Goal: Transaction & Acquisition: Purchase product/service

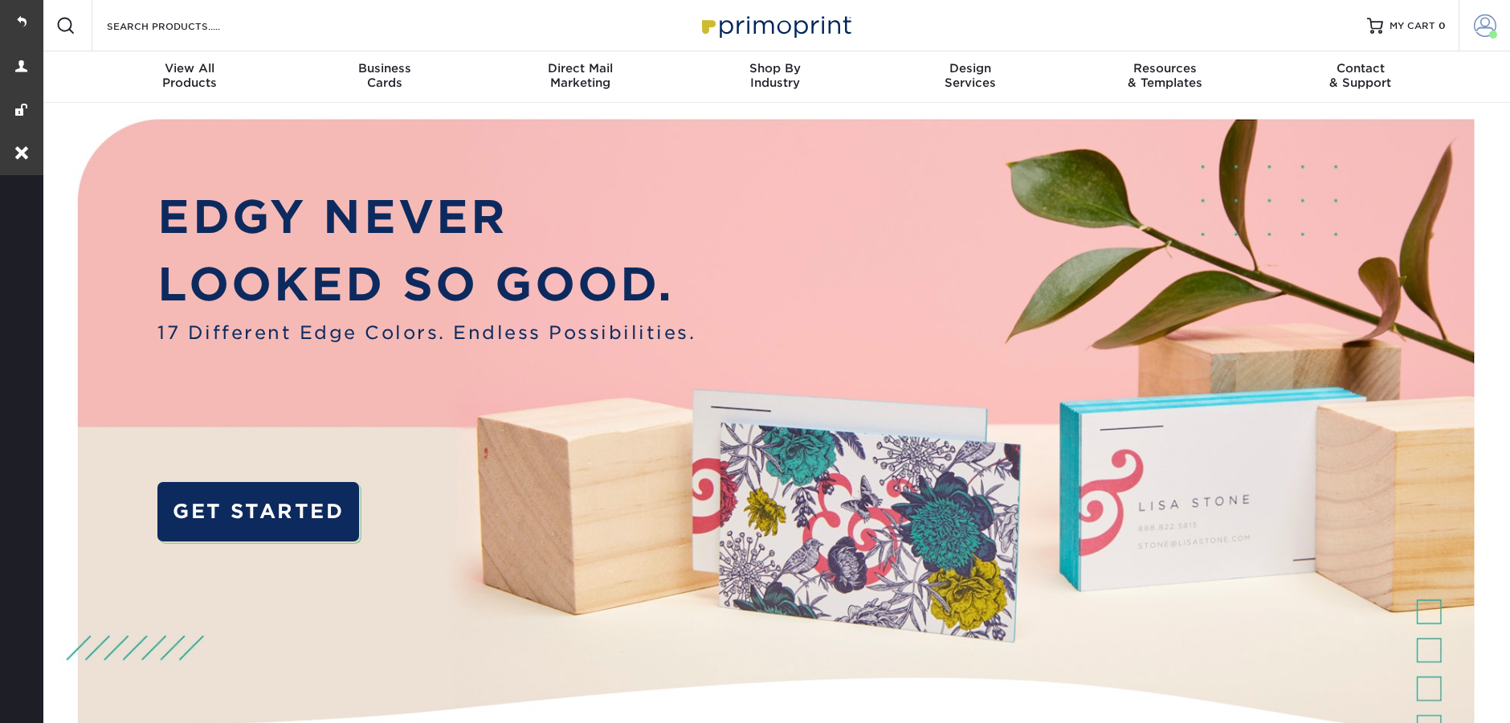
click at [1498, 20] on link "Account" at bounding box center [1483, 25] width 51 height 51
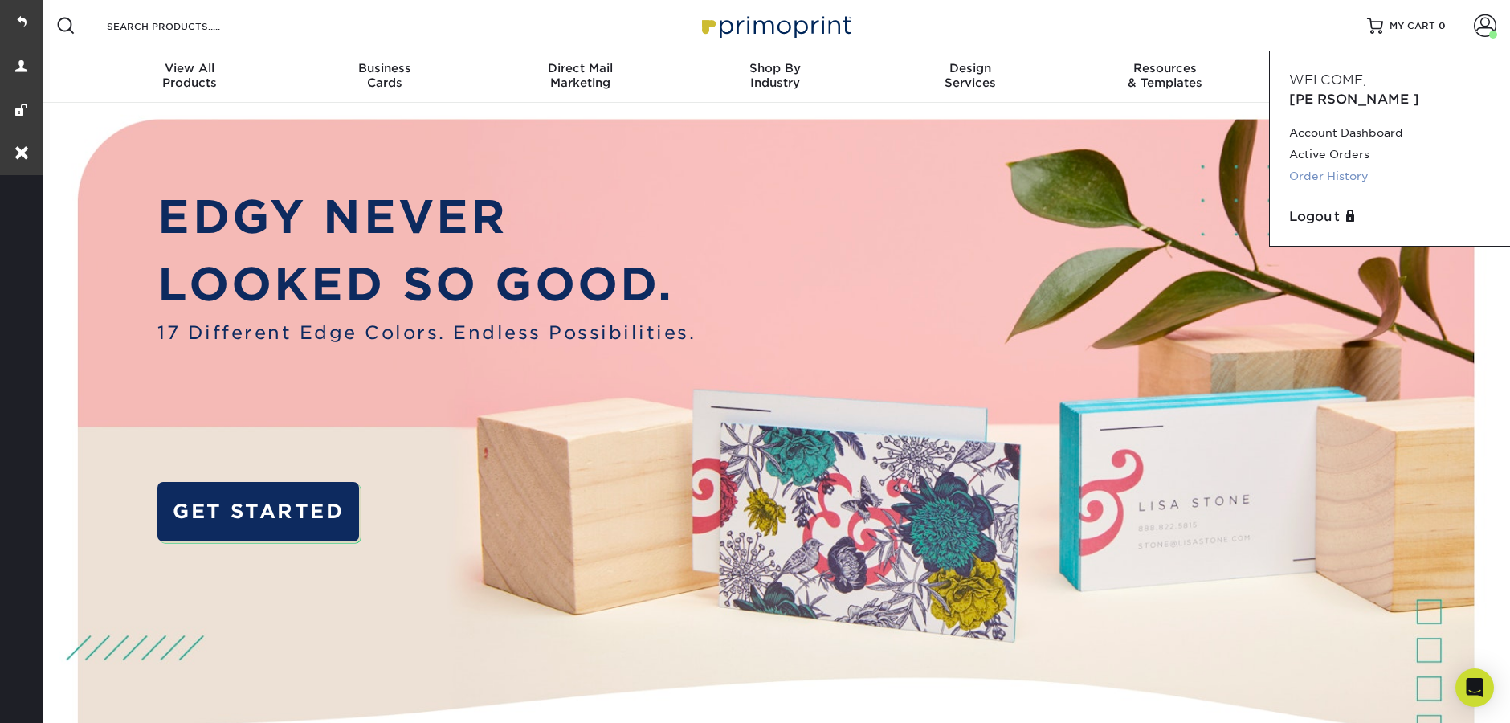
click at [1348, 165] on link "Order History" at bounding box center [1390, 176] width 202 height 22
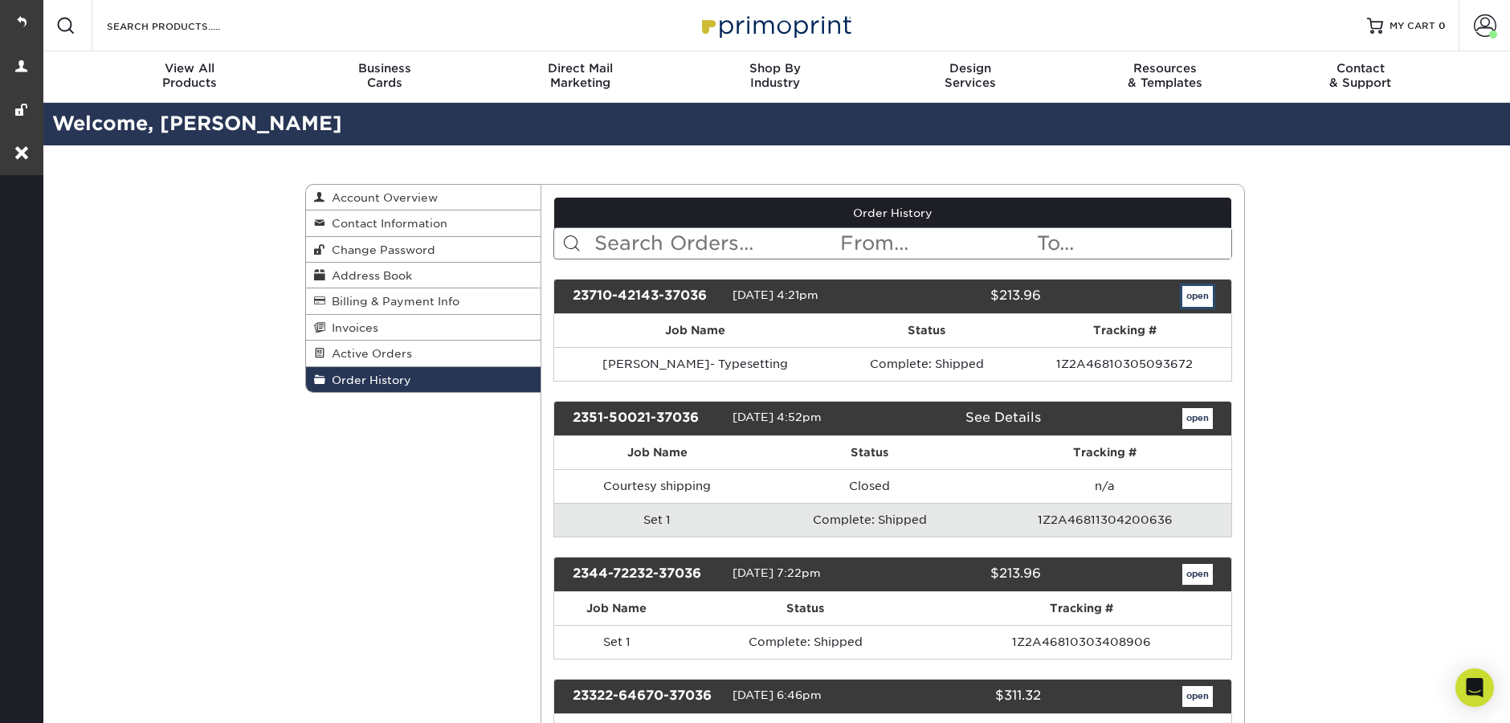
click at [1196, 292] on link "open" at bounding box center [1197, 296] width 31 height 21
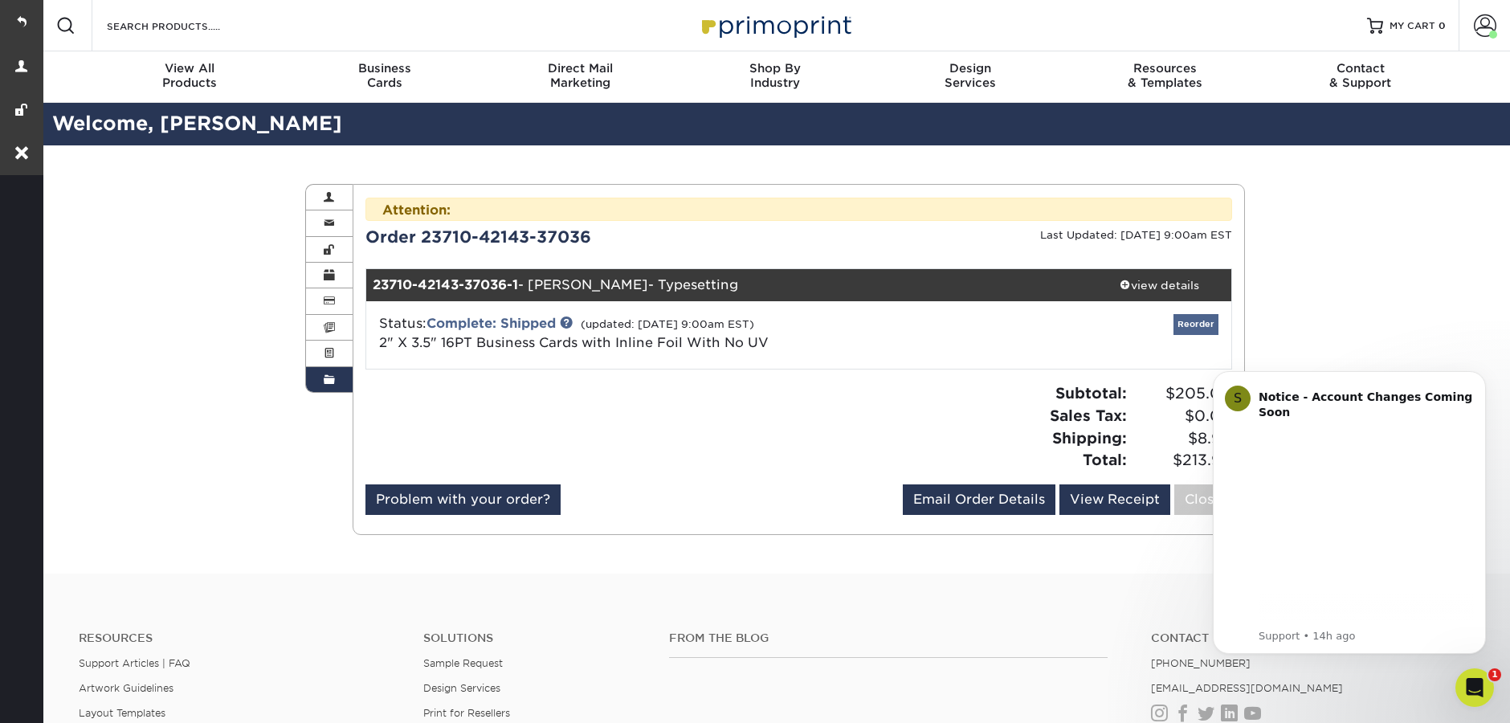
click at [1192, 292] on div "Attention: This order is currently being worked on by our processing team! Modi…" at bounding box center [798, 360] width 867 height 324
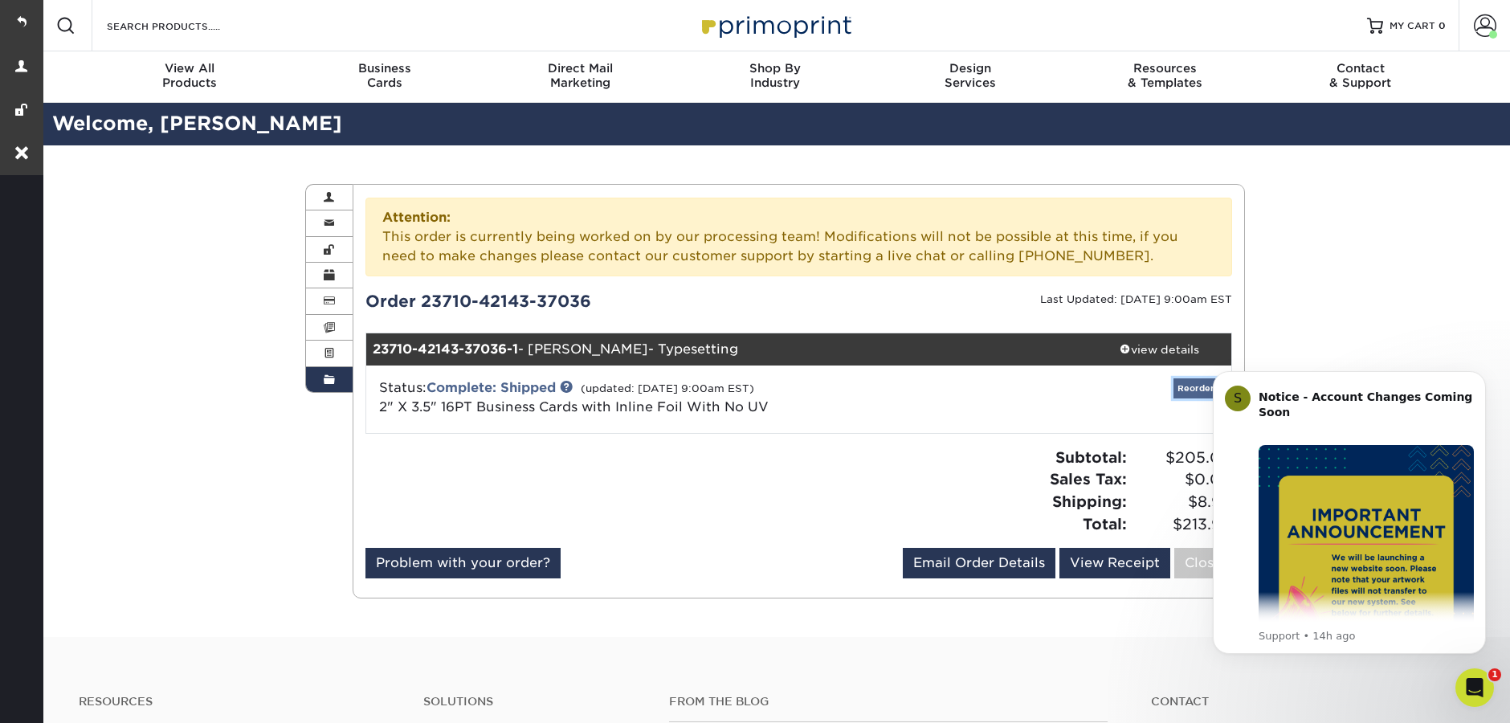
click at [1191, 389] on link "Reorder" at bounding box center [1195, 388] width 45 height 20
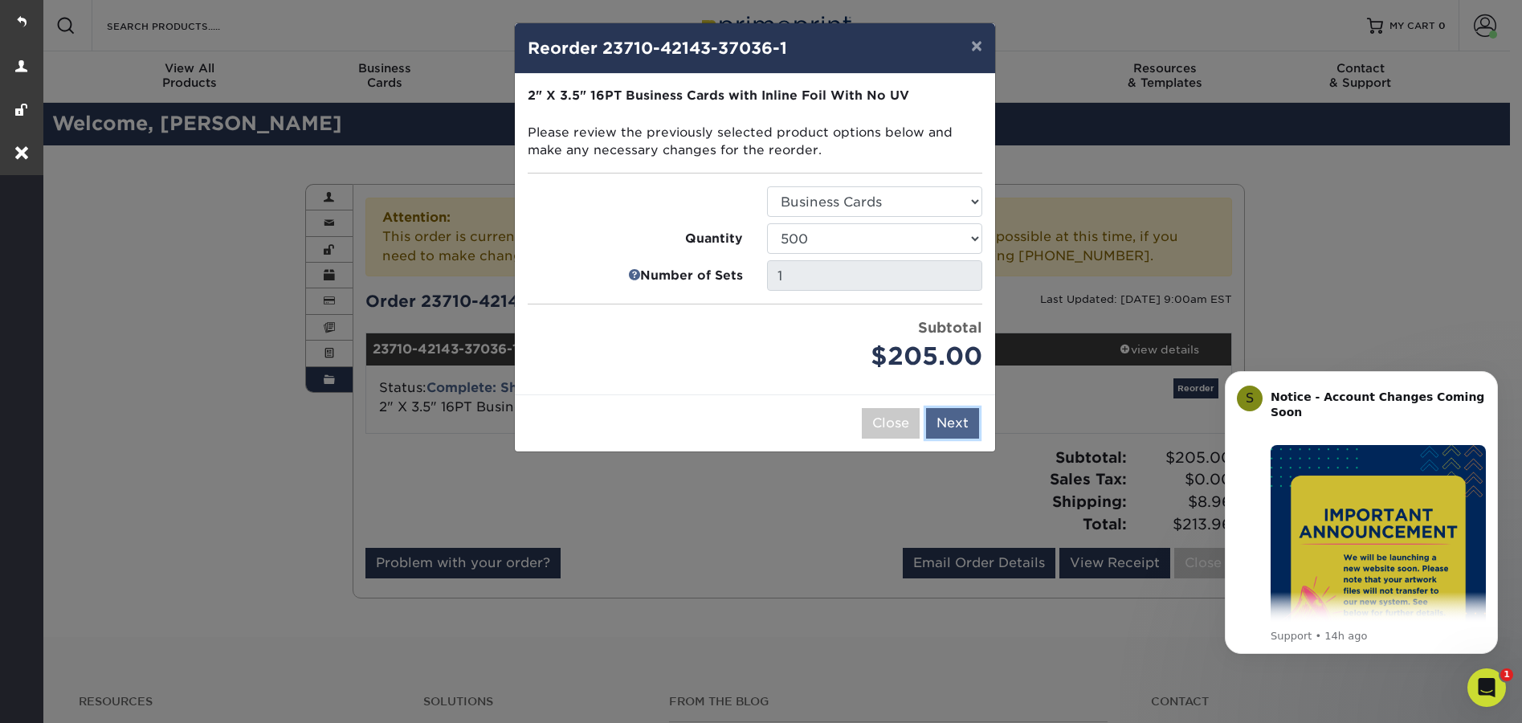
click at [960, 426] on button "Next" at bounding box center [952, 423] width 53 height 31
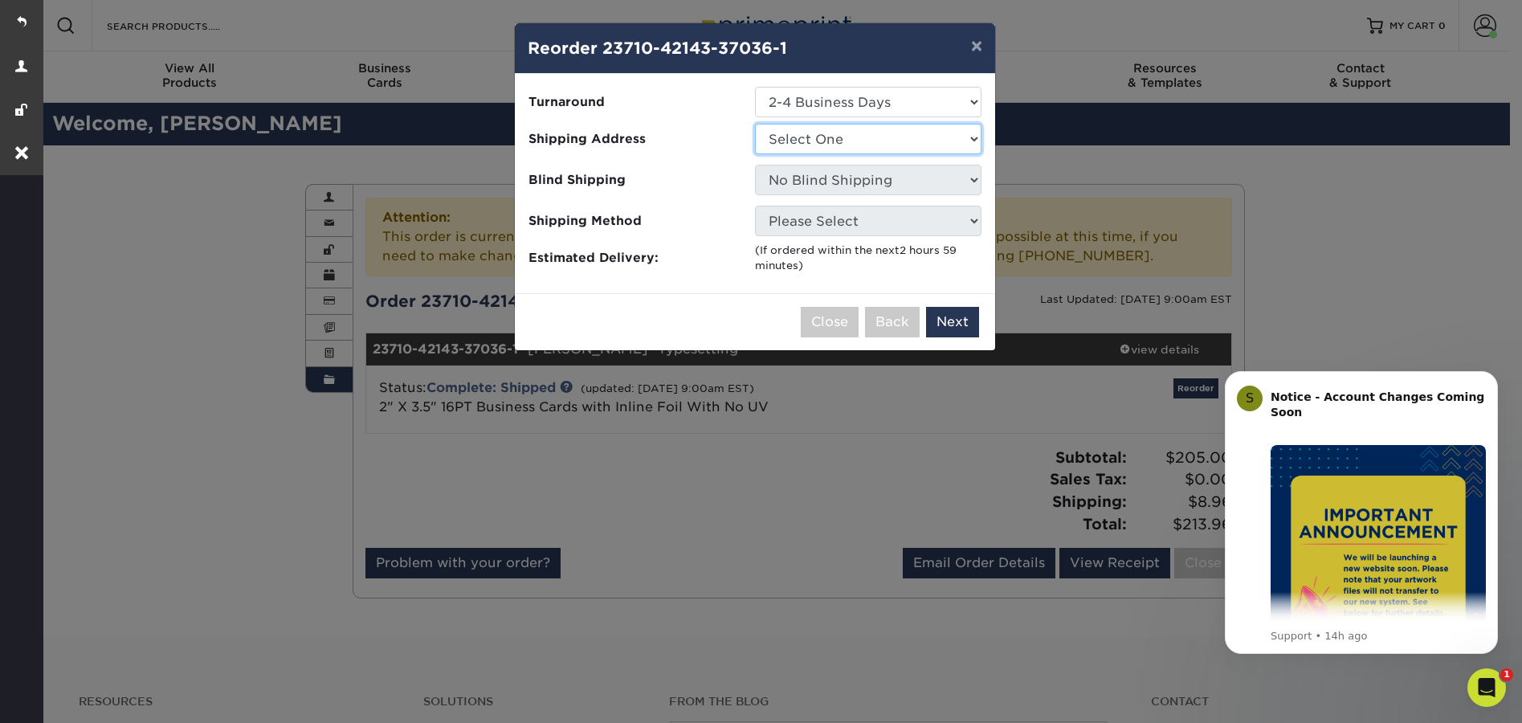
click at [865, 148] on select "Select One Teri McDonald Brian Chan Business cards Daniel Velasquez FL Branch G…" at bounding box center [868, 139] width 226 height 31
click at [971, 49] on button "×" at bounding box center [976, 45] width 37 height 45
